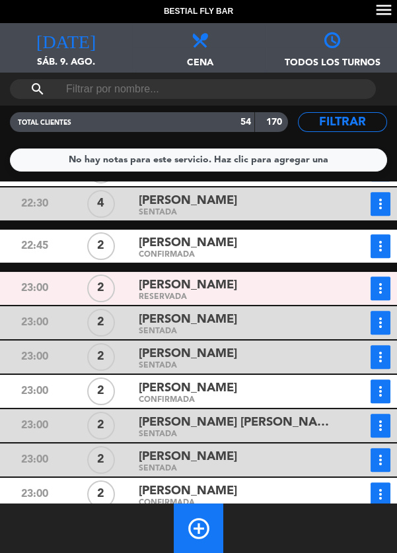
scroll to position [1561, 0]
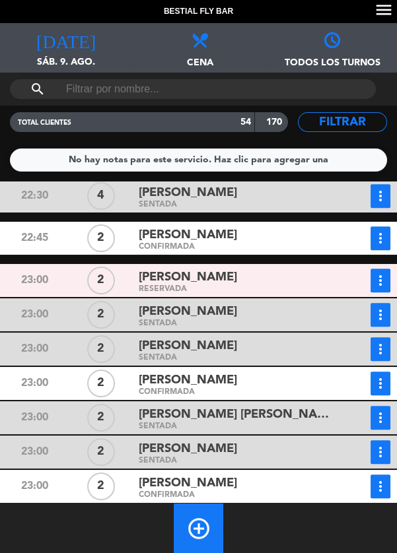
click at [378, 59] on icon "more_vert" at bounding box center [380, 51] width 16 height 16
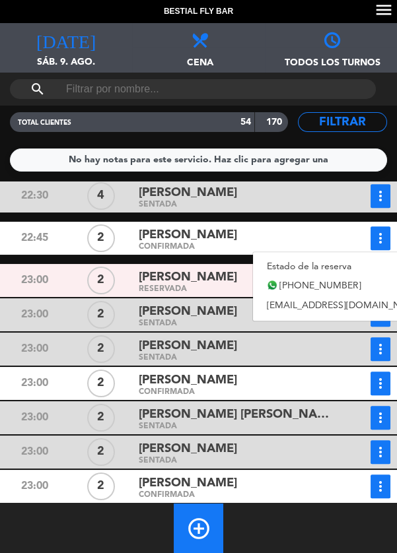
click at [316, 262] on link "Estado de la reserva" at bounding box center [345, 267] width 184 height 20
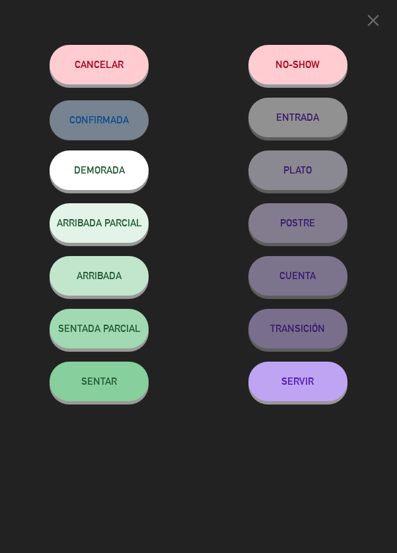
click at [110, 387] on span "SENTAR" at bounding box center [99, 381] width 36 height 11
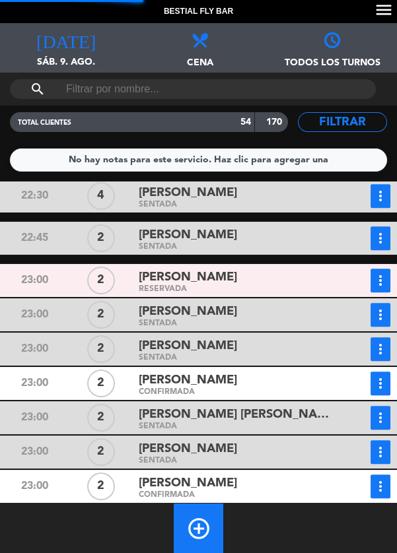
click at [378, 59] on icon "more_vert" at bounding box center [380, 51] width 16 height 16
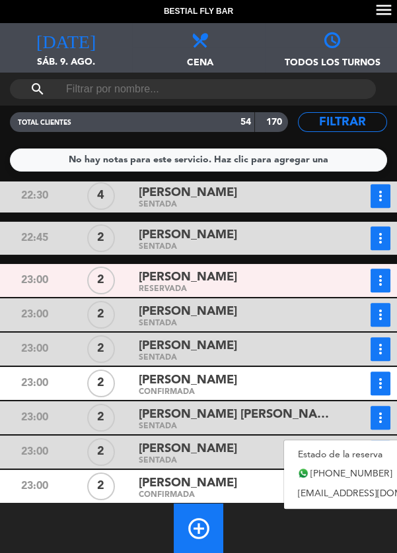
click at [332, 448] on link "Estado de la reserva" at bounding box center [376, 455] width 184 height 20
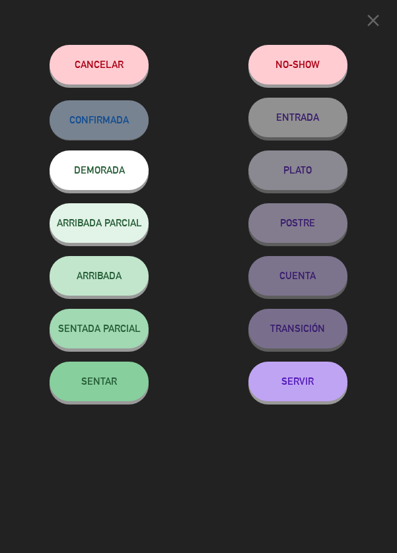
click at [117, 393] on button "SENTAR" at bounding box center [99, 382] width 99 height 40
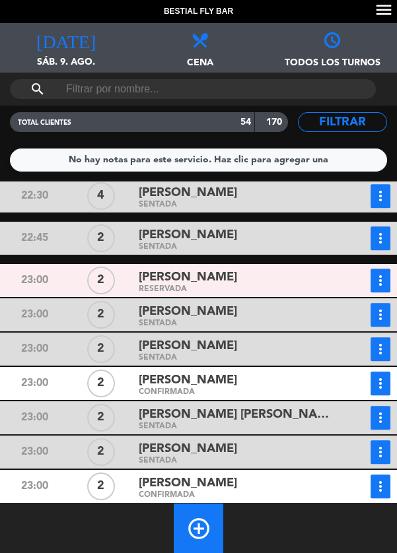
click at [383, 59] on icon "more_vert" at bounding box center [380, 51] width 16 height 16
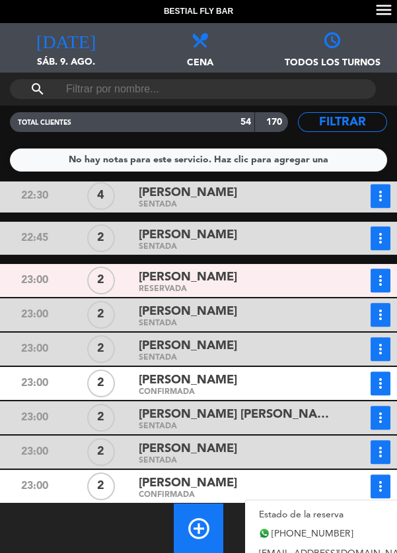
click at [320, 516] on link "Estado de la reserva" at bounding box center [337, 515] width 184 height 20
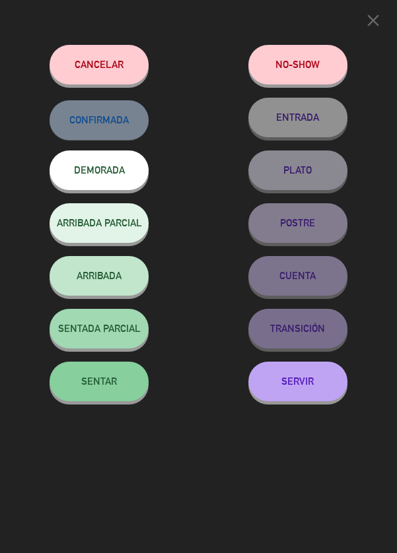
click at [126, 384] on button "SENTAR" at bounding box center [99, 382] width 99 height 40
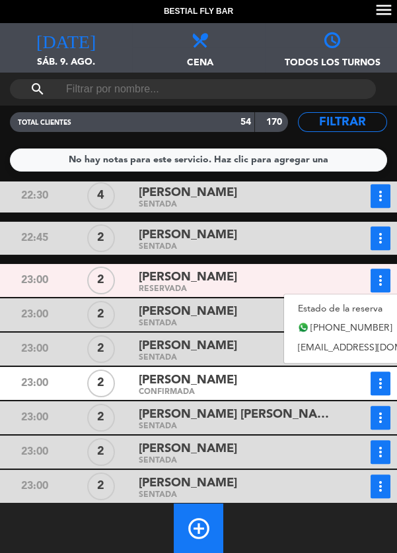
click at [332, 304] on link "Estado de la reserva" at bounding box center [376, 309] width 184 height 20
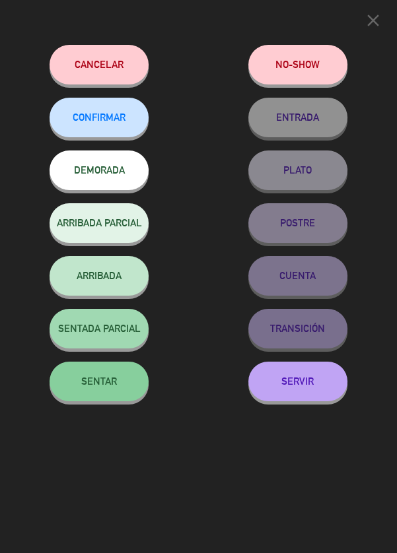
click at [110, 385] on span "SENTAR" at bounding box center [99, 381] width 36 height 11
